Goal: Information Seeking & Learning: Learn about a topic

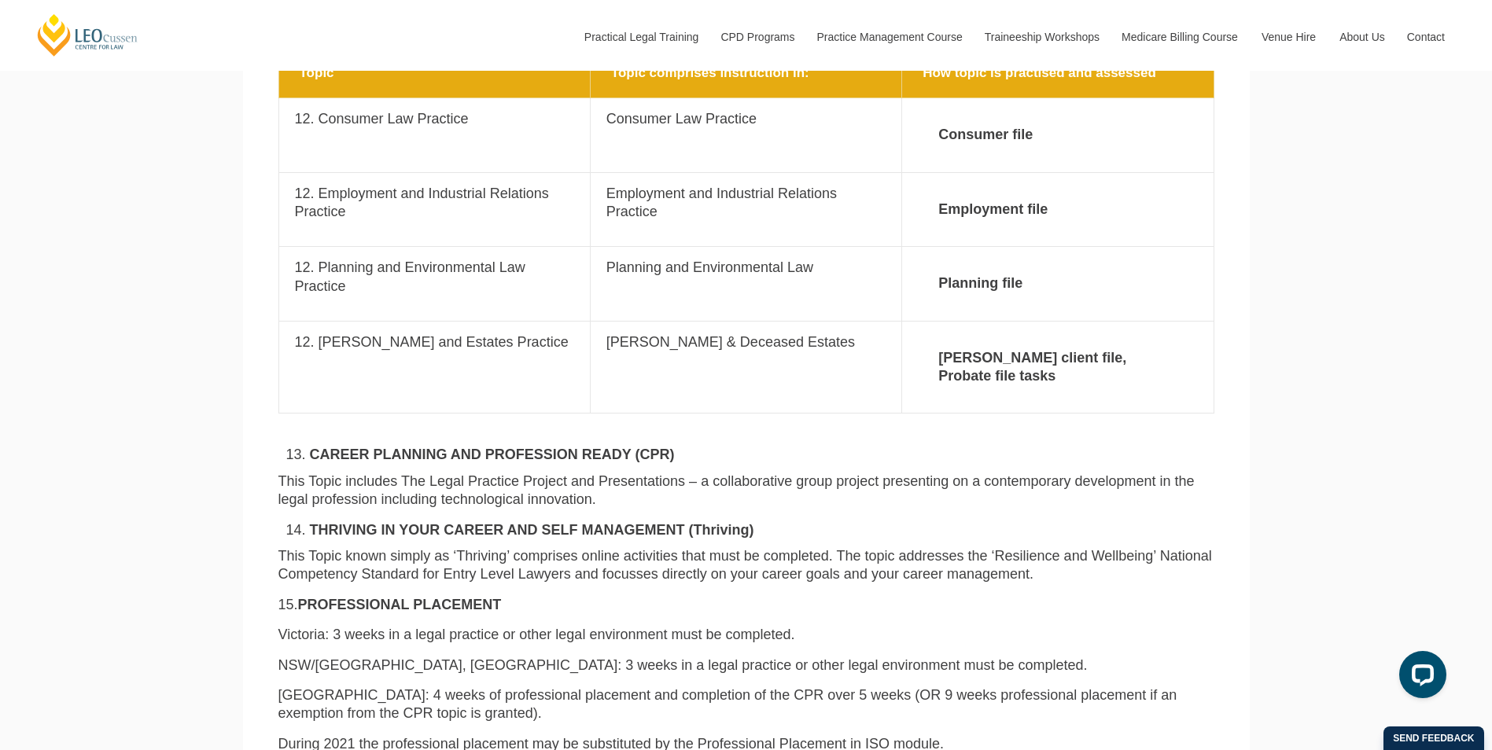
scroll to position [3381, 0]
